Goal: Task Accomplishment & Management: Manage account settings

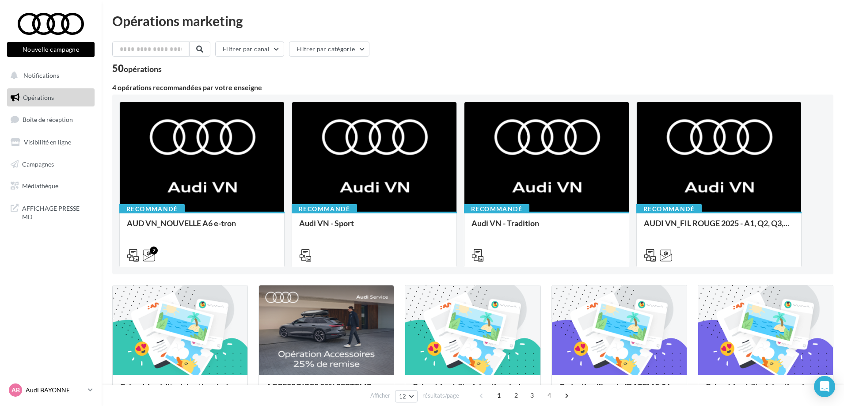
click at [49, 390] on p "Audi BAYONNE" at bounding box center [55, 390] width 59 height 9
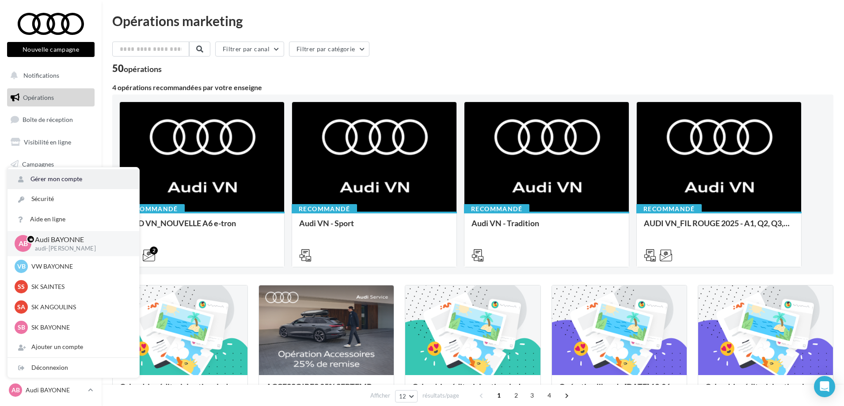
click at [53, 178] on link "Gérer mon compte" at bounding box center [74, 179] width 132 height 20
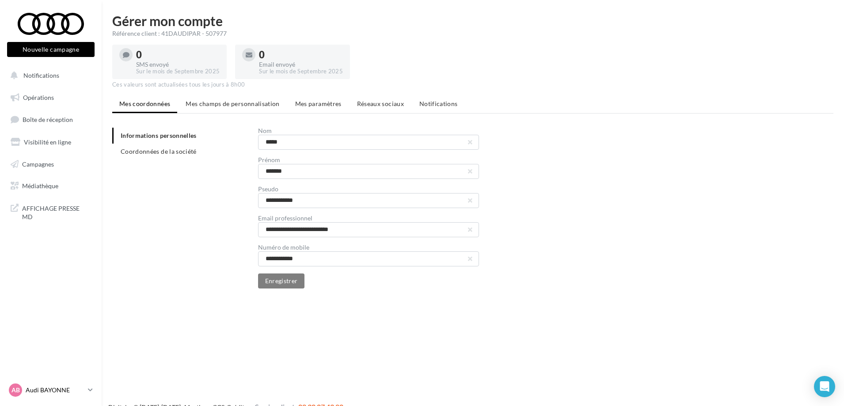
click at [52, 389] on p "Audi BAYONNE" at bounding box center [55, 390] width 59 height 9
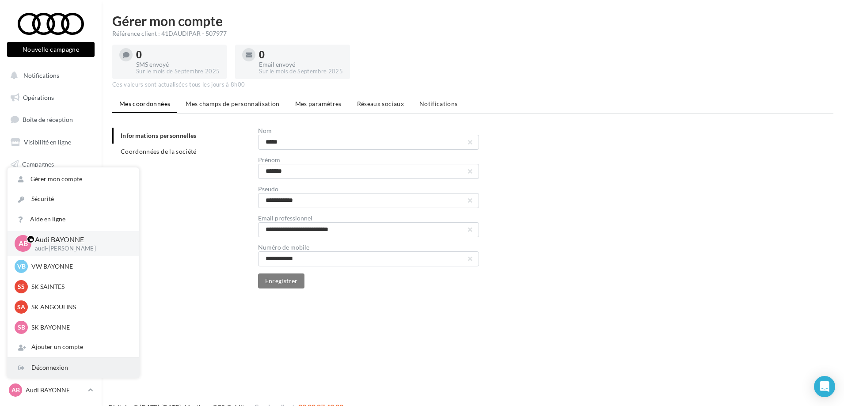
click at [50, 365] on div "Déconnexion" at bounding box center [74, 368] width 132 height 20
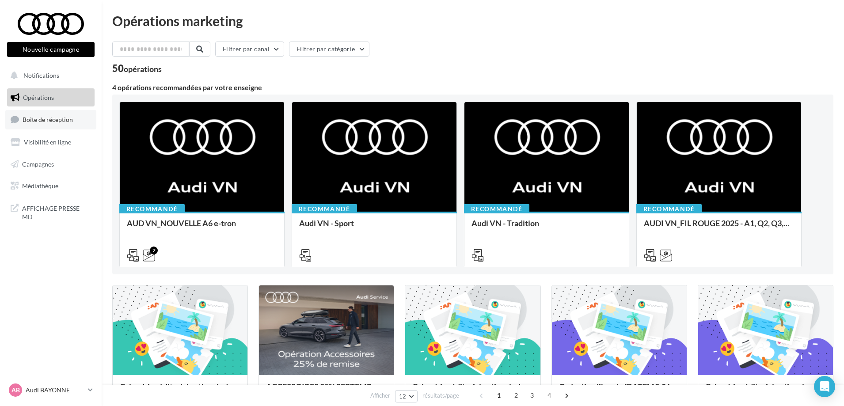
click at [69, 125] on link "Boîte de réception" at bounding box center [50, 119] width 91 height 19
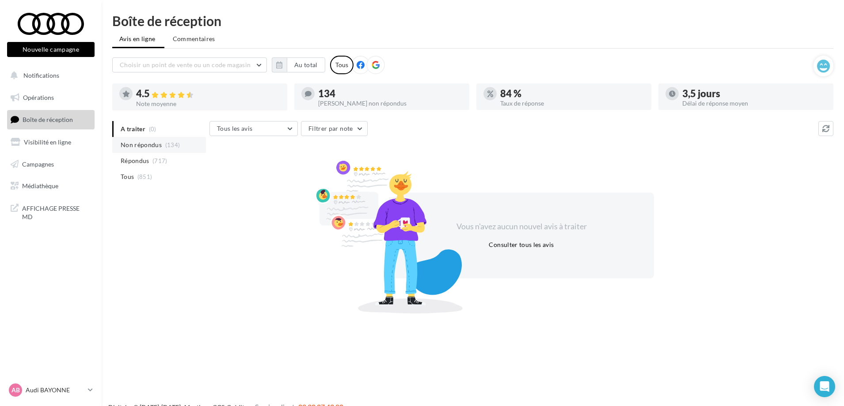
click at [144, 142] on span "Non répondus" at bounding box center [141, 144] width 41 height 9
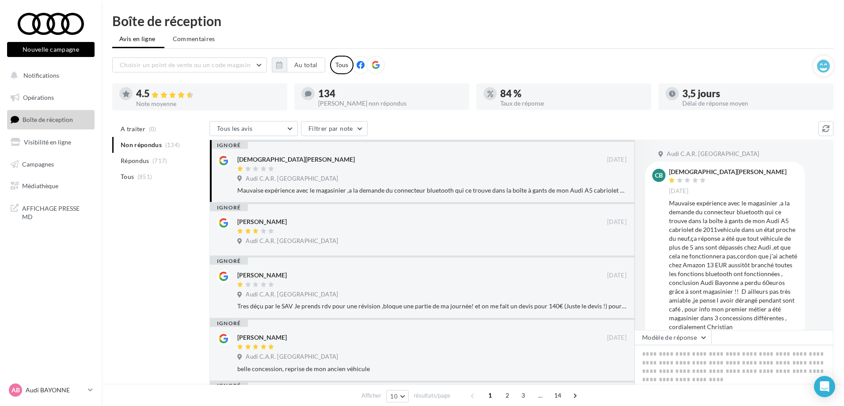
click at [138, 159] on span "Répondus" at bounding box center [135, 160] width 29 height 9
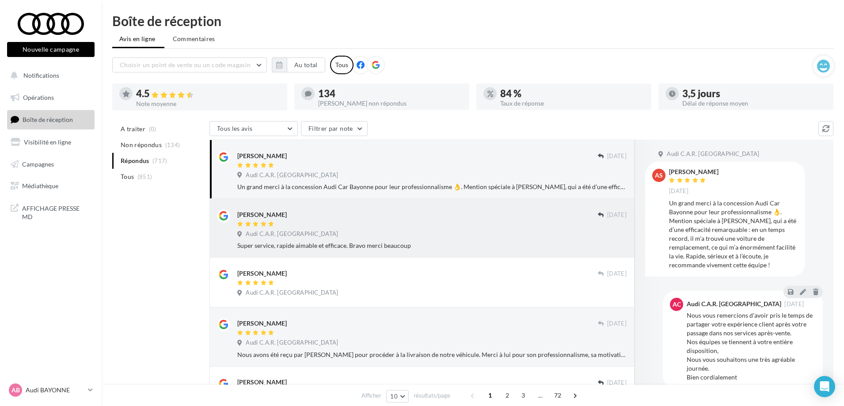
click at [466, 218] on div "[PERSON_NAME]" at bounding box center [417, 213] width 360 height 9
